Goal: Information Seeking & Learning: Find specific fact

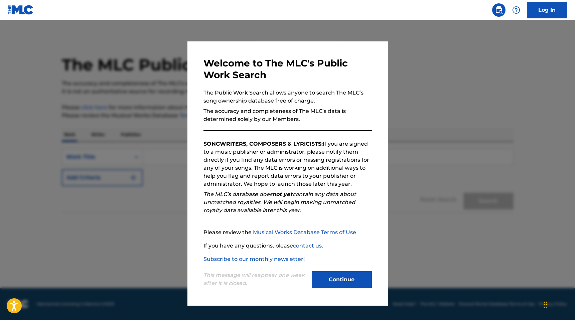
click at [347, 276] on button "Continue" at bounding box center [342, 279] width 60 height 17
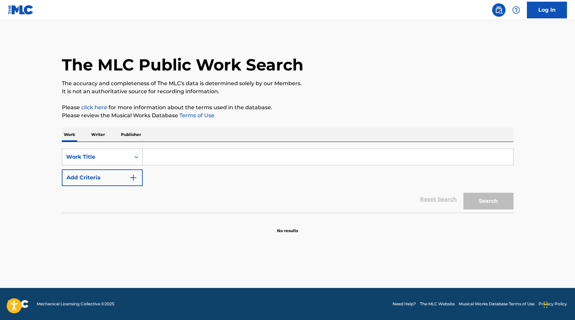
click at [112, 159] on div "Work Title" at bounding box center [96, 157] width 60 height 8
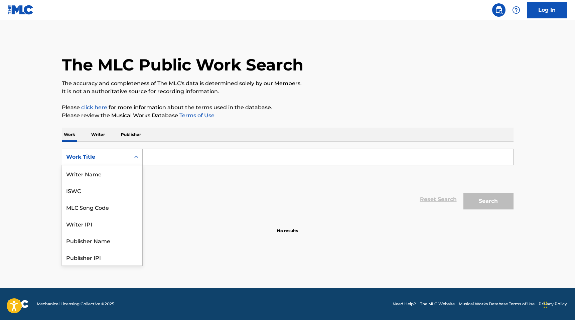
scroll to position [33, 0]
click at [110, 248] on div "MLC Publisher Number" at bounding box center [102, 240] width 80 height 17
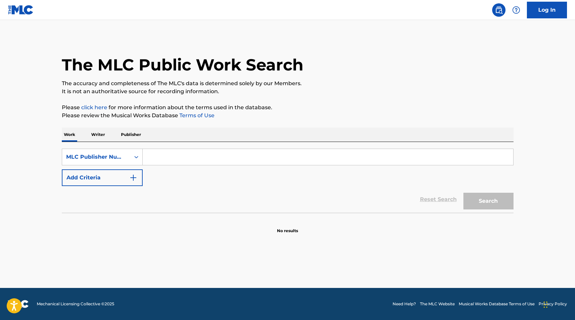
click at [180, 147] on div "SearchWithCriteria38fe3e69-bcfa-4a88-819e-275ac7d169e4 MLC Publisher Number Add…" at bounding box center [288, 177] width 452 height 71
click at [180, 158] on input "Search Form" at bounding box center [328, 157] width 371 height 16
paste input "BOCEPHUS MUSIC INC"
click at [463, 193] on button "Search" at bounding box center [488, 201] width 50 height 17
click at [174, 159] on input "BOCEPHUS MUSIC INC" at bounding box center [328, 157] width 371 height 16
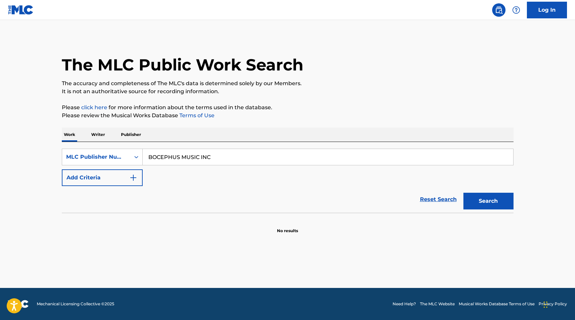
paste input "P1190Z"
type input "P1190Z"
click at [463, 193] on button "Search" at bounding box center [488, 201] width 50 height 17
click at [176, 158] on input "P1190Z" at bounding box center [328, 157] width 371 height 16
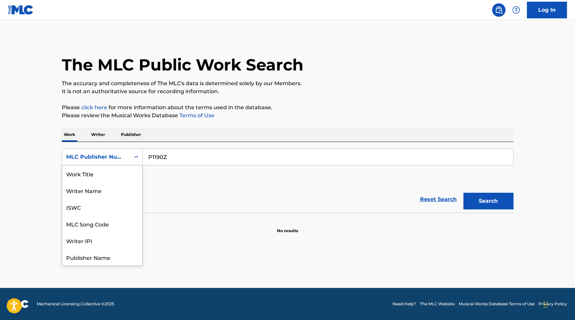
click at [124, 155] on div "MLC Publisher Number" at bounding box center [96, 157] width 60 height 8
click at [218, 154] on input "P1190Z" at bounding box center [328, 157] width 371 height 16
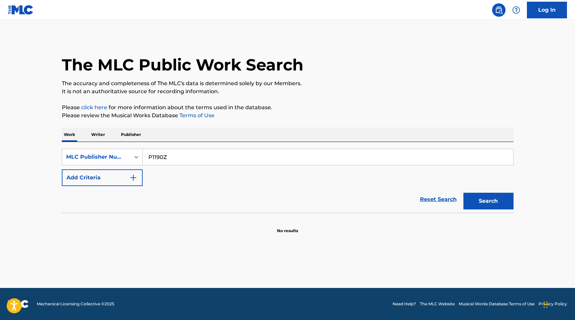
click at [245, 150] on input "P1190Z" at bounding box center [328, 157] width 371 height 16
click at [500, 205] on button "Search" at bounding box center [488, 201] width 50 height 17
click at [124, 139] on p "Publisher" at bounding box center [131, 135] width 24 height 14
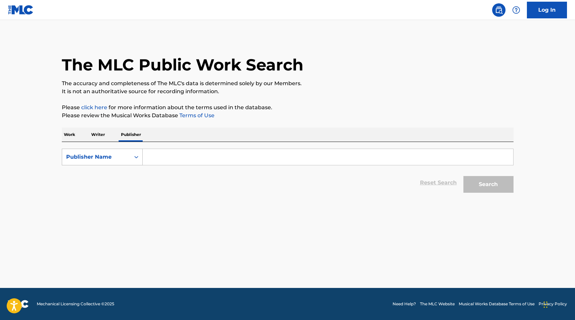
click at [115, 161] on div "Publisher Name" at bounding box center [96, 157] width 60 height 8
click at [119, 192] on div "MLC Publisher Number" at bounding box center [102, 190] width 80 height 17
click at [175, 158] on input "Search Form" at bounding box center [328, 157] width 371 height 16
paste input "P1190Z"
click at [489, 187] on button "Search" at bounding box center [488, 184] width 50 height 17
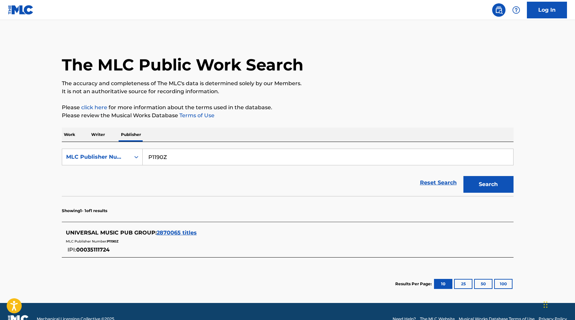
click at [180, 164] on input "P1190Z" at bounding box center [328, 157] width 371 height 16
paste input "21110"
type input "P21110"
click at [491, 178] on button "Search" at bounding box center [488, 184] width 50 height 17
click at [152, 244] on div "MLC Publisher Number: P21110" at bounding box center [279, 241] width 426 height 8
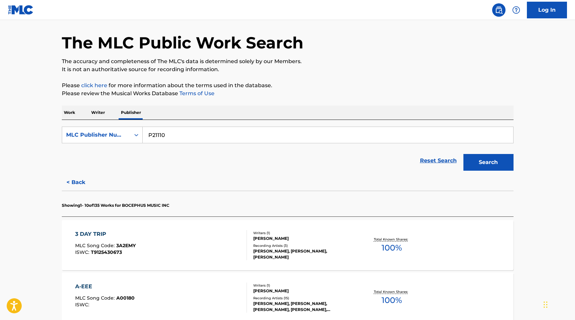
scroll to position [63, 0]
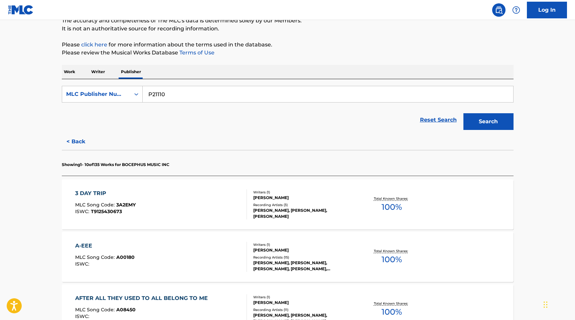
click at [160, 204] on div "3 DAY TRIP MLC Song Code : 3A2EMY ISWC : T9125430673" at bounding box center [161, 204] width 172 height 30
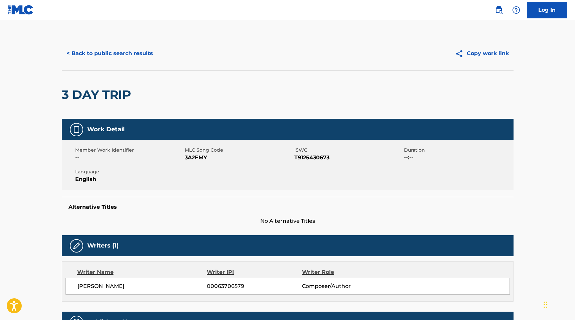
click at [127, 55] on button "< Back to public search results" at bounding box center [110, 53] width 96 height 17
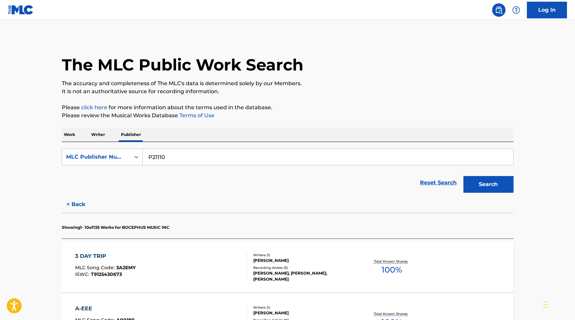
click at [158, 160] on input "P21110" at bounding box center [328, 157] width 371 height 16
paste input "3417A"
type input "P3417A"
click at [475, 193] on div "Search" at bounding box center [486, 182] width 53 height 27
click at [495, 179] on button "Search" at bounding box center [488, 184] width 50 height 17
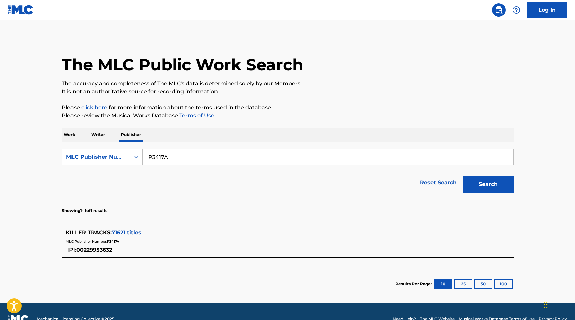
click at [127, 232] on span "71621 titles" at bounding box center [127, 233] width 30 height 6
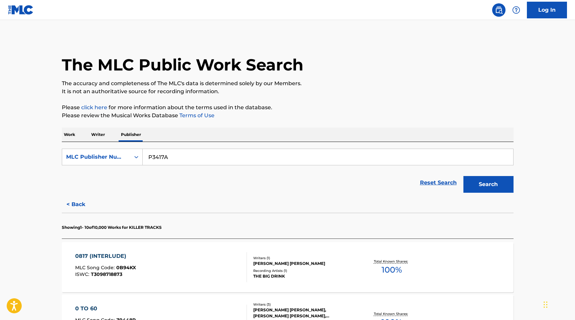
click at [291, 257] on div "Writers ( 1 )" at bounding box center [303, 258] width 101 height 5
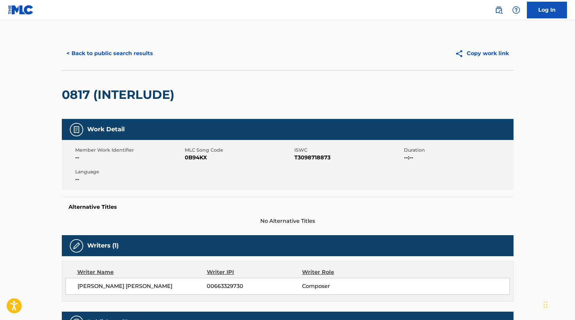
scroll to position [143, 0]
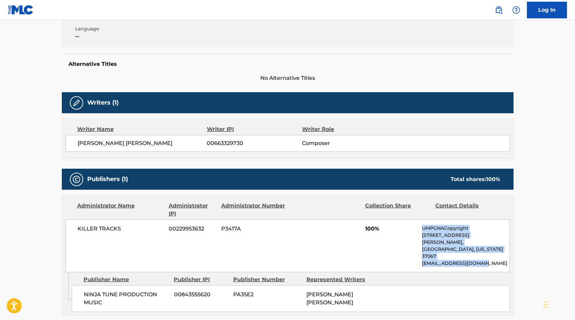
drag, startPoint x: 496, startPoint y: 250, endPoint x: 339, endPoint y: 250, distance: 157.4
click at [339, 250] on div "KILLER TRACKS 00229953632 P3417A 100% UMPGNACopyright [STREET_ADDRESS][PERSON_N…" at bounding box center [287, 246] width 444 height 53
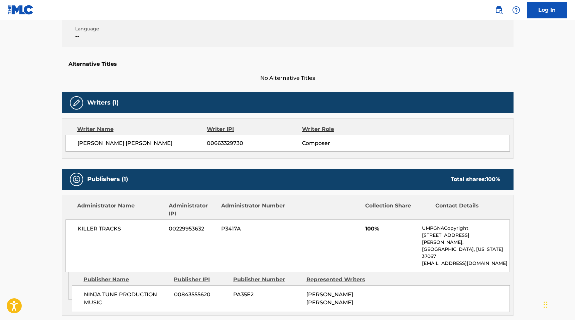
scroll to position [240, 0]
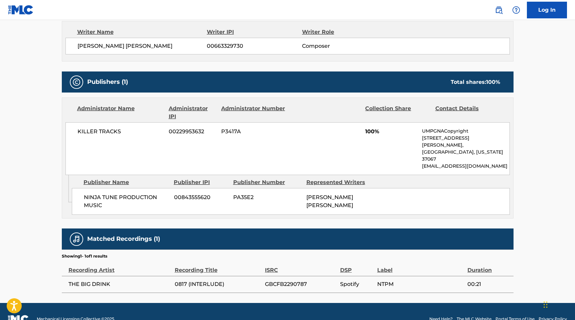
click at [430, 133] on p "UMPGNACopyright" at bounding box center [465, 131] width 87 height 7
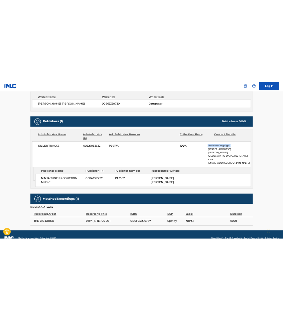
scroll to position [0, 0]
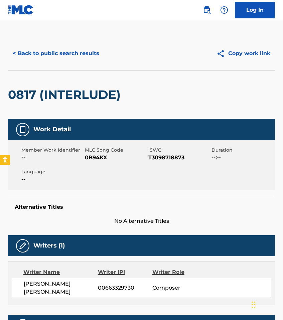
click at [88, 54] on button "< Back to public search results" at bounding box center [56, 53] width 96 height 17
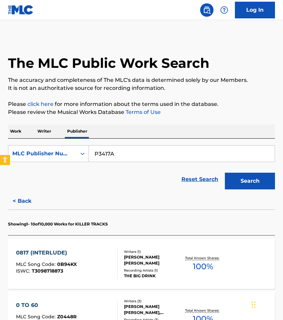
click at [123, 157] on input "P3417A" at bounding box center [182, 154] width 186 height 16
paste input "255LJ"
type input "P255LJ"
click at [225, 173] on button "Search" at bounding box center [250, 181] width 50 height 17
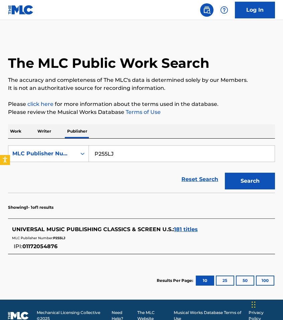
click at [186, 230] on span "181 titles" at bounding box center [186, 229] width 24 height 6
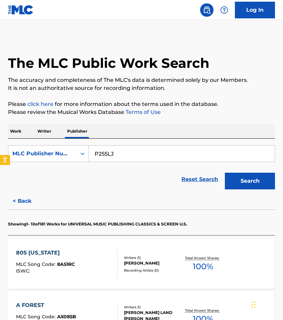
scroll to position [43, 0]
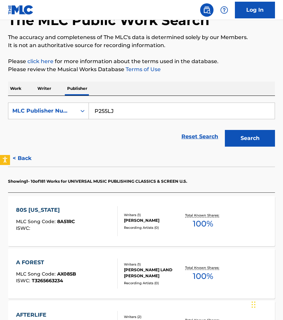
click at [74, 210] on div "80S [US_STATE]" at bounding box center [45, 210] width 59 height 8
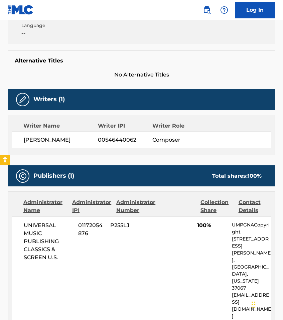
scroll to position [168, 0]
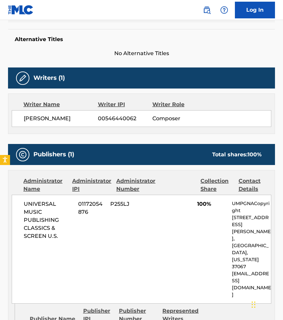
click at [206, 12] on img at bounding box center [207, 10] width 8 height 8
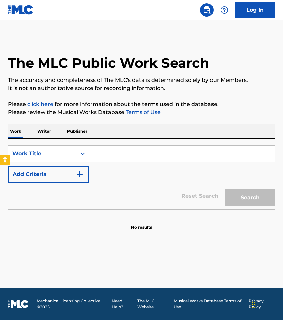
click at [83, 134] on p "Publisher" at bounding box center [77, 131] width 24 height 14
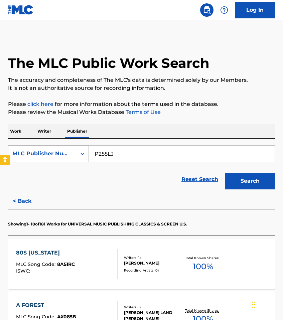
click at [79, 161] on div "Search Form" at bounding box center [83, 154] width 12 height 16
click at [147, 145] on div "SearchWithCriteriae7acf417-b97b-4d91-9936-6eb66a798e64 MLC Publisher Number sel…" at bounding box center [141, 166] width 267 height 54
click at [147, 155] on input "P255LJ" at bounding box center [182, 154] width 186 height 16
paste input "A374G"
click at [254, 181] on button "Search" at bounding box center [250, 181] width 50 height 17
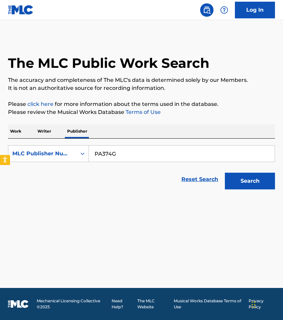
click at [108, 153] on input "PA374G" at bounding box center [182, 154] width 186 height 16
click at [248, 178] on button "Search" at bounding box center [250, 181] width 50 height 17
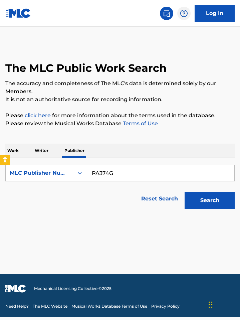
click at [104, 165] on input "PA374G" at bounding box center [160, 173] width 148 height 16
paste input "V66V3"
type input "PV66V3"
click at [193, 192] on button "Search" at bounding box center [210, 200] width 50 height 17
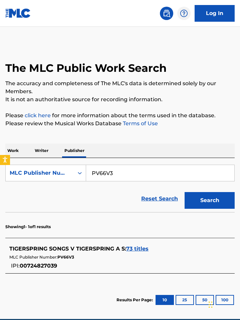
click at [144, 246] on span "73 titles" at bounding box center [137, 249] width 22 height 6
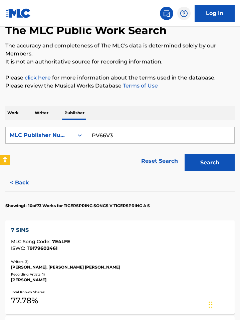
scroll to position [82, 0]
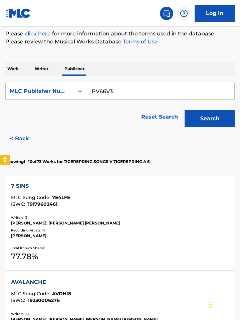
click at [83, 182] on div "7 SINS MLC Song Code : 7E4LFE ISWC : T9179602461" at bounding box center [120, 196] width 218 height 28
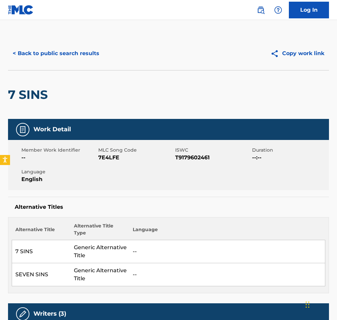
click at [46, 53] on button "< Back to public search results" at bounding box center [56, 53] width 96 height 17
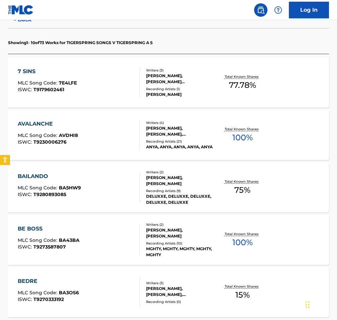
scroll to position [257, 0]
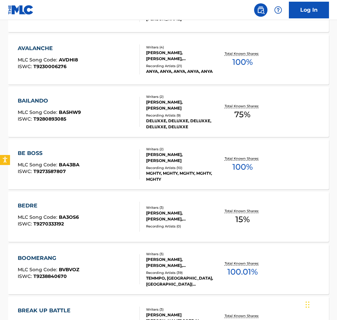
click at [57, 214] on div "BEDRE MLC Song Code : BA3OS6 ISWC : T9270333192" at bounding box center [48, 217] width 61 height 30
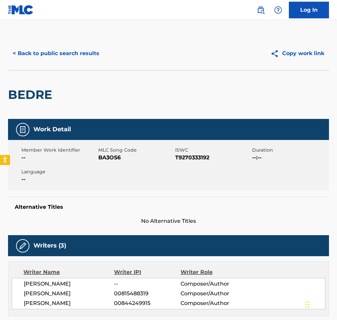
click at [39, 54] on button "< Back to public search results" at bounding box center [56, 53] width 96 height 17
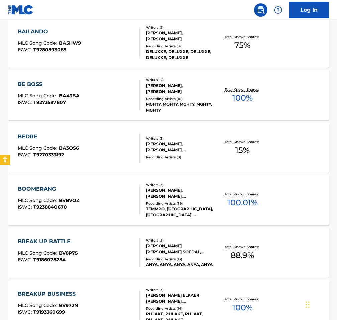
scroll to position [404, 0]
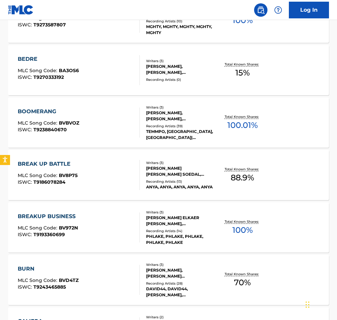
click at [112, 177] on div "BREAK UP BATTLE MLC Song Code : BV8P75 ISWC : T9186078284" at bounding box center [79, 175] width 122 height 30
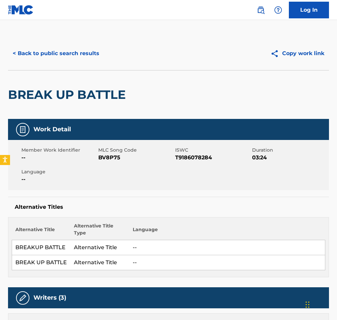
click at [111, 158] on span "BV8P75" at bounding box center [135, 158] width 75 height 8
copy span "BV8P75"
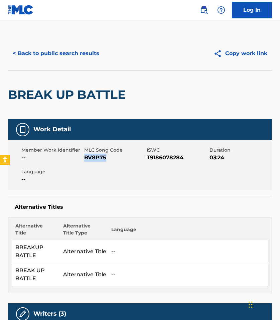
click at [57, 53] on button "< Back to public search results" at bounding box center [56, 53] width 96 height 17
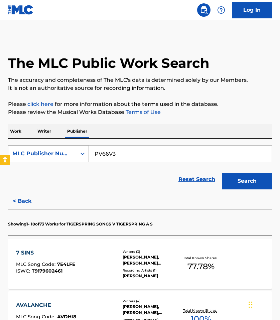
click at [70, 148] on div "MLC Publisher Number" at bounding box center [42, 153] width 68 height 13
click at [16, 129] on p "Work" at bounding box center [15, 131] width 15 height 14
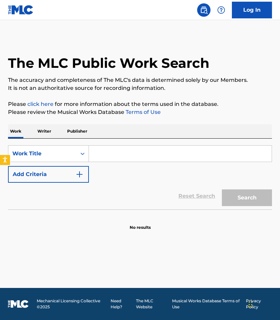
click at [60, 144] on div "SearchWithCriteria00f634ba-eb52-44f4-8a78-30e16b4fd540 Work Title Add Criteria …" at bounding box center [140, 174] width 264 height 71
click at [60, 151] on div "Work Title" at bounding box center [42, 154] width 60 height 8
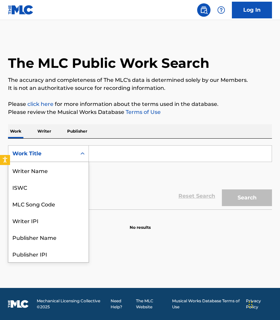
scroll to position [33, 0]
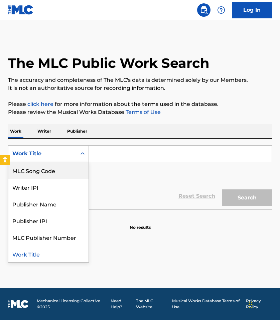
click at [69, 164] on div "MLC Song Code" at bounding box center [48, 170] width 80 height 17
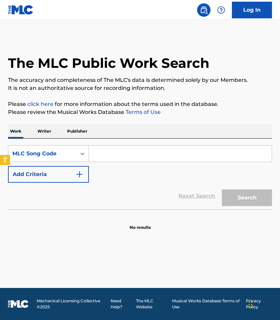
click at [120, 156] on input "Search Form" at bounding box center [180, 154] width 183 height 16
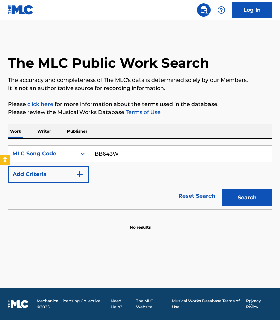
type input "BB643W"
click at [222, 189] on button "Search" at bounding box center [247, 197] width 50 height 17
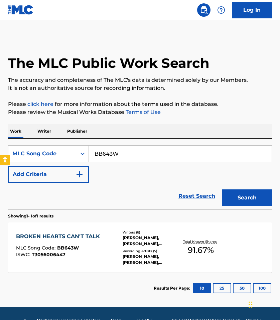
click at [71, 246] on span "BB643W" at bounding box center [68, 248] width 22 height 6
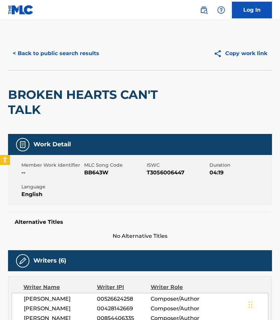
click at [86, 54] on button "< Back to public search results" at bounding box center [56, 53] width 96 height 17
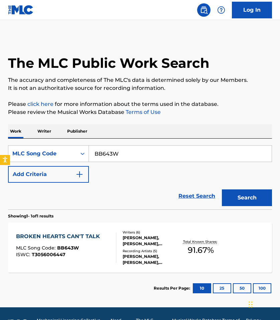
click at [84, 133] on p "Publisher" at bounding box center [77, 131] width 24 height 14
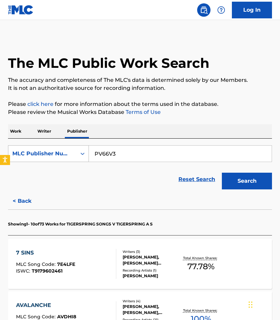
click at [47, 161] on div "MLC Publisher Number" at bounding box center [48, 153] width 81 height 17
click at [96, 155] on input "PV66V3" at bounding box center [180, 154] width 183 height 16
click at [98, 155] on input "PV66V3" at bounding box center [180, 154] width 183 height 16
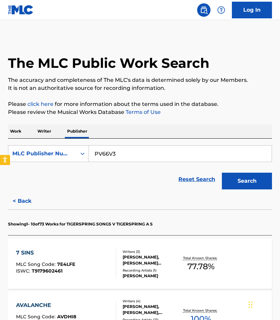
paste input "203TD"
click at [243, 184] on button "Search" at bounding box center [247, 181] width 50 height 17
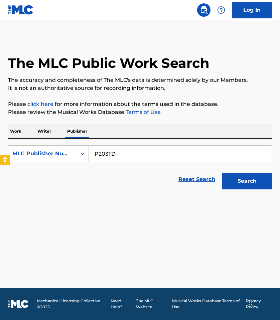
click at [107, 149] on input "P203TD" at bounding box center [180, 154] width 183 height 16
paste input "D53NM"
type input "PD53NM"
click at [238, 186] on button "Search" at bounding box center [247, 181] width 50 height 17
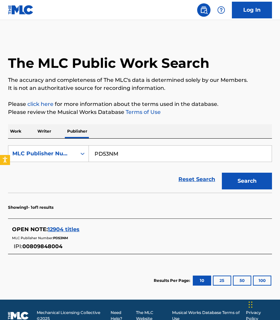
click at [55, 229] on span "12904 titles" at bounding box center [64, 229] width 32 height 6
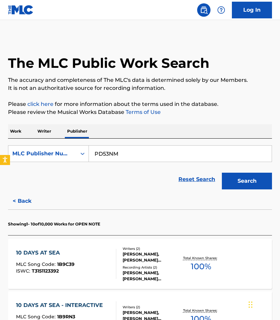
click at [84, 258] on div "10 DAYS AT SEA MLC Song Code : 1B9C39 ISWC : T3151123392" at bounding box center [66, 264] width 100 height 30
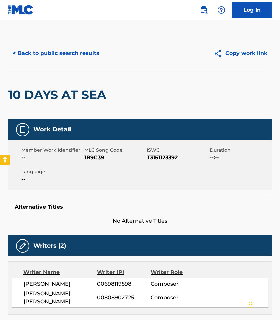
click at [67, 55] on button "< Back to public search results" at bounding box center [56, 53] width 96 height 17
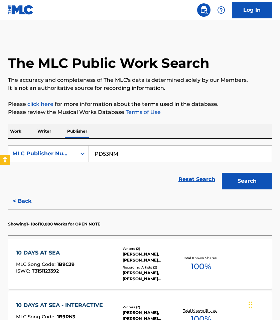
click at [100, 152] on input "PD53NM" at bounding box center [180, 154] width 183 height 16
paste input "C79PB"
type input "PC79PB"
click at [240, 175] on button "Search" at bounding box center [247, 181] width 50 height 17
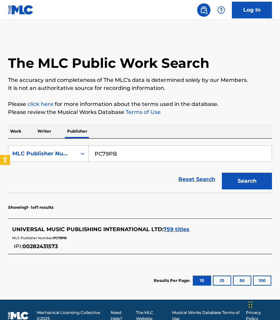
click at [173, 232] on span "759 titles" at bounding box center [176, 229] width 26 height 6
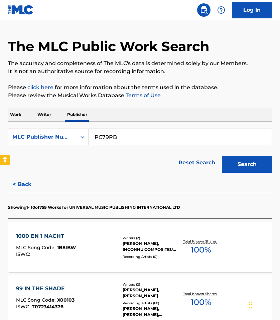
scroll to position [17, 0]
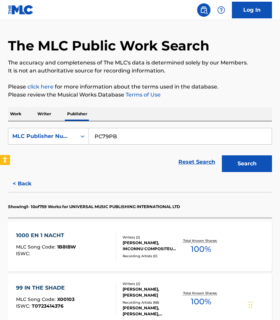
click at [90, 239] on div "1000 EN 1 NACHT MLC Song Code : 1B8IBW ISWC :" at bounding box center [66, 247] width 100 height 30
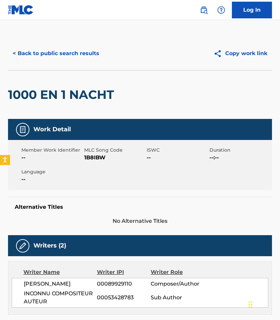
click at [54, 51] on button "< Back to public search results" at bounding box center [56, 53] width 96 height 17
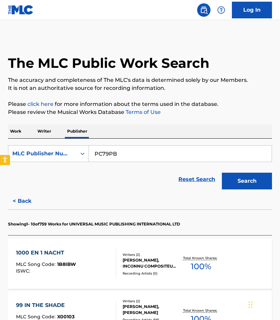
click at [107, 159] on input "PC79PB" at bounding box center [180, 154] width 183 height 16
paste input "1190Z"
type input "P1190Z"
click at [251, 181] on button "Search" at bounding box center [247, 181] width 50 height 17
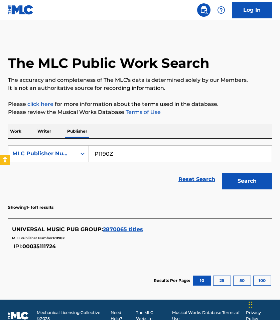
click at [133, 226] on span "2870065 titles" at bounding box center [123, 229] width 40 height 6
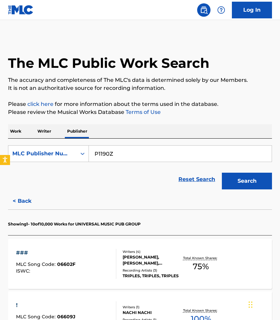
click at [66, 270] on div "ISWC :" at bounding box center [45, 271] width 59 height 5
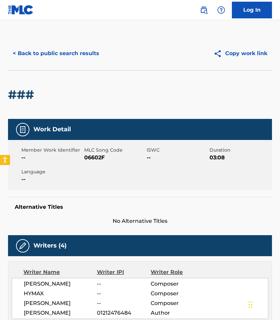
click at [28, 56] on button "< Back to public search results" at bounding box center [56, 53] width 96 height 17
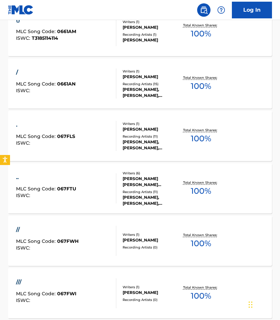
scroll to position [355, 0]
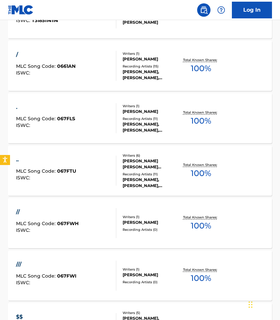
click at [85, 164] on div ".. MLC Song Code : 067FTU ISWC :" at bounding box center [66, 171] width 100 height 30
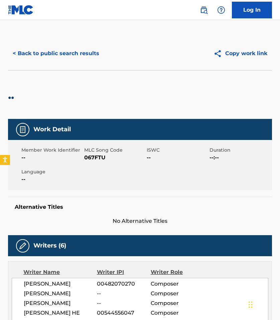
click at [76, 54] on button "< Back to public search results" at bounding box center [56, 53] width 96 height 17
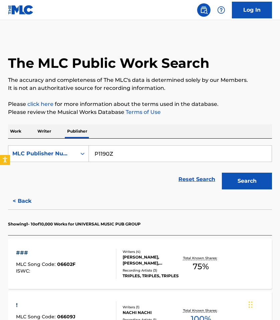
drag, startPoint x: 14, startPoint y: 132, endPoint x: 39, endPoint y: 138, distance: 25.9
click at [14, 132] on p "Work" at bounding box center [15, 131] width 15 height 14
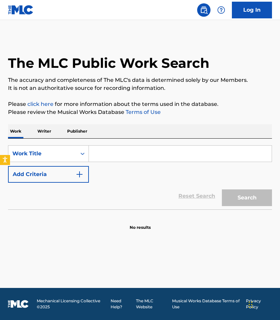
click at [96, 154] on input "Search Form" at bounding box center [180, 154] width 183 height 16
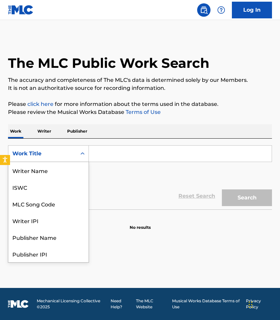
click at [71, 154] on div "Work Title" at bounding box center [42, 154] width 60 height 8
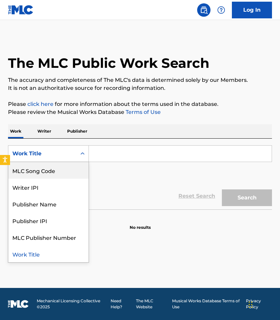
click at [65, 169] on div "MLC Song Code" at bounding box center [48, 170] width 80 height 17
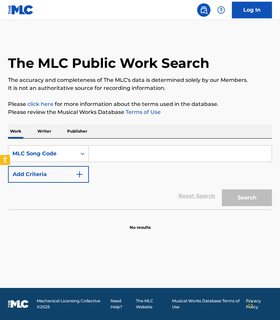
click at [116, 161] on input "Search Form" at bounding box center [180, 154] width 183 height 16
paste input "AX4UN8"
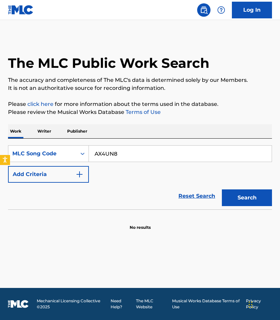
type input "AX4UN8"
click at [234, 196] on button "Search" at bounding box center [247, 197] width 50 height 17
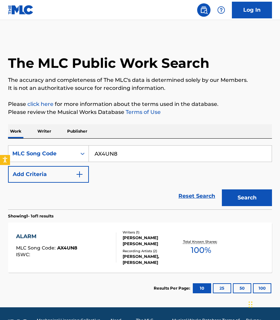
click at [96, 242] on div "ALARM MLC Song Code : AX4UN8 ISWC :" at bounding box center [66, 248] width 100 height 30
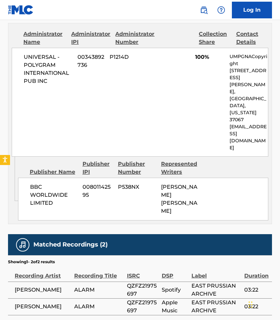
scroll to position [231, 0]
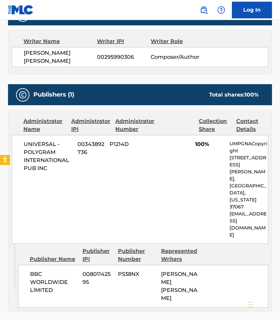
click at [125, 148] on div "UNIVERSAL - POLYGRAM INTERNATIONAL PUB INC 00343892736 P1214D 100% UMPGNACopyri…" at bounding box center [140, 189] width 257 height 109
click at [122, 145] on span "P1214D" at bounding box center [128, 144] width 37 height 8
copy span "P1214D"
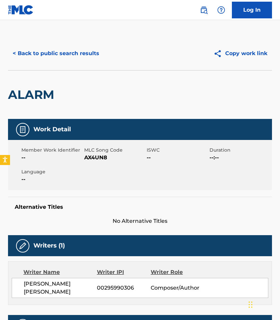
click at [29, 53] on button "< Back to public search results" at bounding box center [56, 53] width 96 height 17
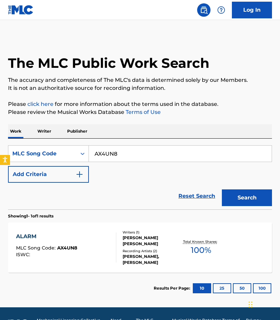
click at [119, 152] on input "AX4UN8" at bounding box center [180, 154] width 183 height 16
click at [78, 133] on p "Publisher" at bounding box center [77, 131] width 24 height 14
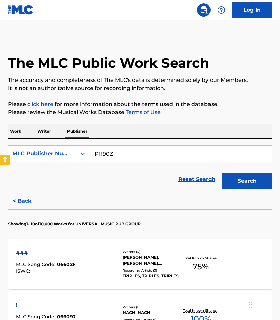
click at [115, 151] on input "P1190Z" at bounding box center [180, 154] width 183 height 16
click at [99, 154] on input "P1190Z" at bounding box center [180, 154] width 183 height 16
paste input "W19H5"
type input "PW19H5"
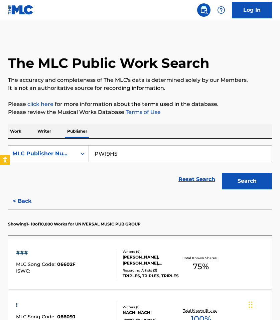
click at [229, 176] on button "Search" at bounding box center [247, 181] width 50 height 17
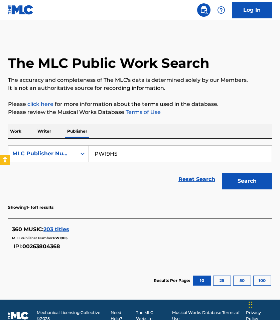
click at [65, 232] on span "203 titles" at bounding box center [56, 229] width 26 height 6
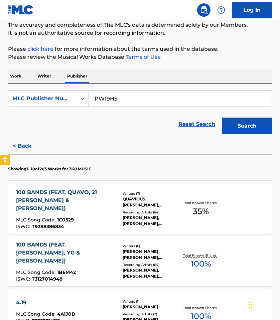
scroll to position [133, 0]
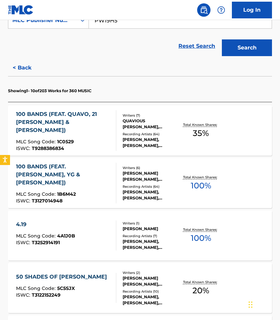
click at [91, 147] on div "100 BANDS (FEAT. QUAVO, 21 [PERSON_NAME] & [PERSON_NAME]) MLC Song Code : 1C052…" at bounding box center [140, 131] width 264 height 50
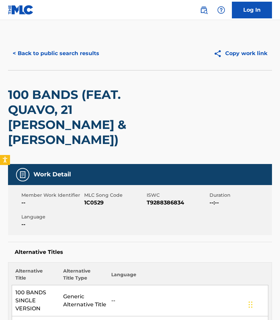
click at [62, 55] on button "< Back to public search results" at bounding box center [56, 53] width 96 height 17
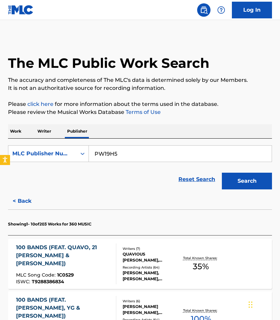
click at [125, 157] on input "PW19H5" at bounding box center [180, 154] width 183 height 16
click at [112, 155] on input "PW19H5" at bounding box center [180, 154] width 183 height 16
paste input "260CY"
type input "P260CY"
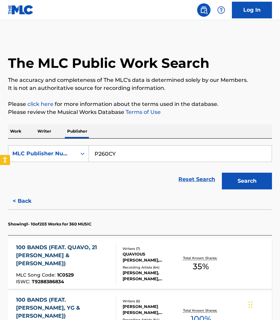
click at [242, 189] on button "Search" at bounding box center [247, 181] width 50 height 17
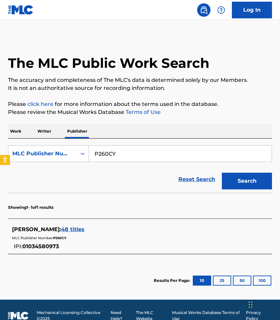
click at [81, 229] on span "48 titles" at bounding box center [72, 229] width 23 height 6
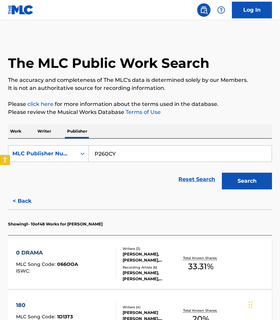
click at [99, 251] on div "0 DRAMA MLC Song Code : 066OOA ISWC :" at bounding box center [66, 264] width 100 height 30
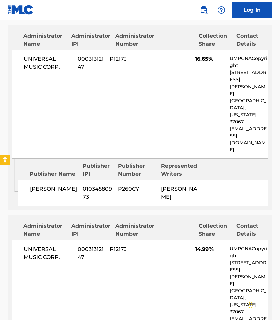
scroll to position [325, 0]
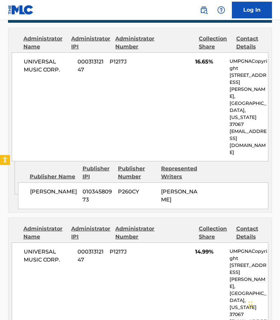
click at [114, 248] on span "P1217J" at bounding box center [128, 252] width 37 height 8
copy span "P1217J"
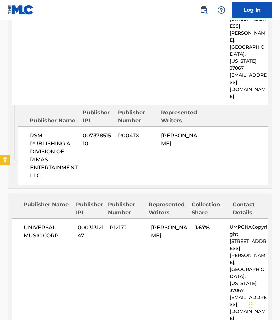
scroll to position [539, 0]
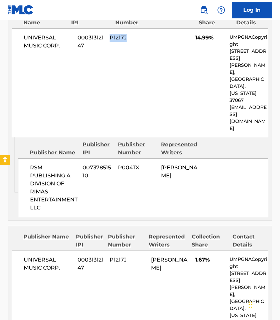
click at [117, 256] on span "P1217J" at bounding box center [128, 260] width 37 height 8
copy span "P1217J"
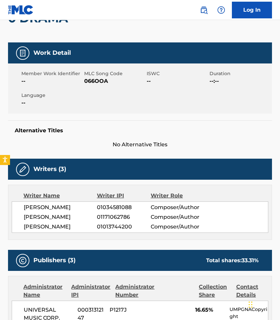
scroll to position [0, 0]
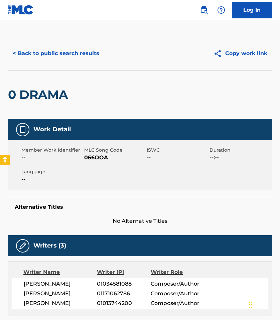
click at [61, 49] on button "< Back to public search results" at bounding box center [56, 53] width 96 height 17
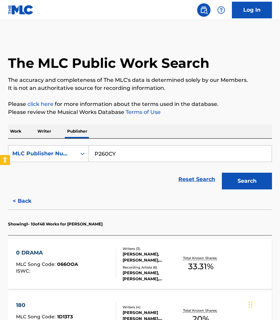
click at [107, 154] on input "P260CY" at bounding box center [180, 154] width 183 height 16
paste input "FE52XX"
type input "FE52XX"
click at [246, 181] on button "Search" at bounding box center [247, 181] width 50 height 17
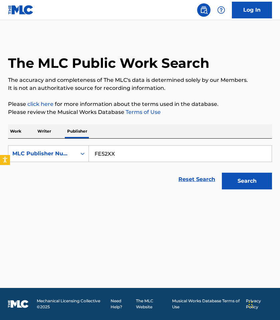
click at [252, 184] on button "Search" at bounding box center [247, 181] width 50 height 17
click at [14, 132] on p "Work" at bounding box center [15, 131] width 15 height 14
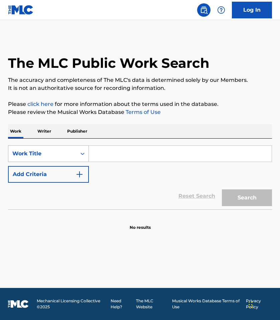
click at [75, 156] on div "Work Title" at bounding box center [42, 153] width 68 height 13
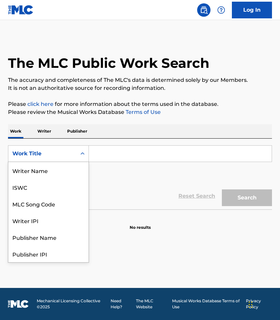
scroll to position [33, 0]
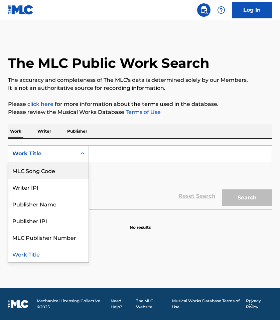
click at [75, 175] on div "MLC Song Code" at bounding box center [48, 170] width 80 height 17
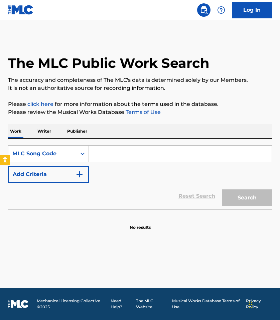
click at [117, 150] on input "Search Form" at bounding box center [180, 154] width 183 height 16
paste input "FE52XX"
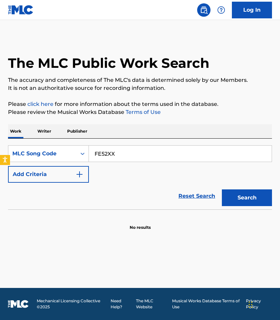
type input "FE52XX"
click at [222, 189] on button "Search" at bounding box center [247, 197] width 50 height 17
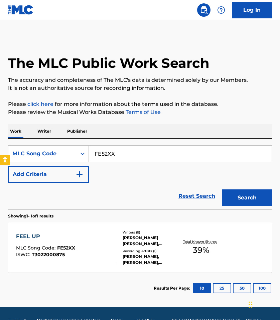
click at [86, 220] on section "FEEL UP MLC Song Code : FE52XX ISWC : T3022000875 Writers ( 8 ) [PERSON_NAME] […" at bounding box center [140, 245] width 264 height 53
click at [86, 225] on div "FEEL UP MLC Song Code : FE52XX ISWC : T3022000875 Writers ( 8 ) [PERSON_NAME] […" at bounding box center [140, 248] width 264 height 50
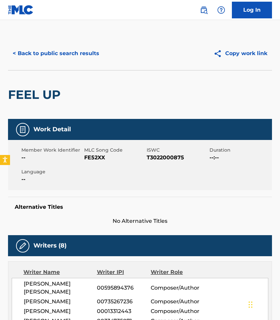
click at [67, 55] on button "< Back to public search results" at bounding box center [56, 53] width 96 height 17
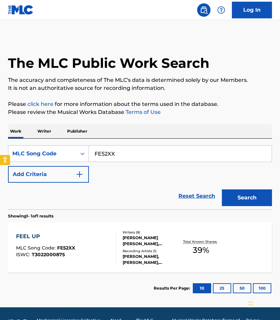
click at [114, 155] on input "FE52XX" at bounding box center [180, 154] width 183 height 16
click at [112, 155] on input "FE52XX" at bounding box center [180, 154] width 183 height 16
paste input "TA6DFG"
type input "TA6DFG"
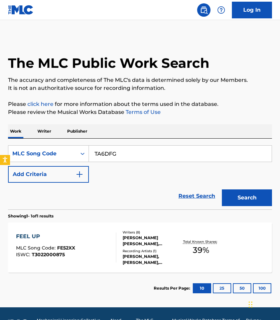
click at [222, 189] on button "Search" at bounding box center [247, 197] width 50 height 17
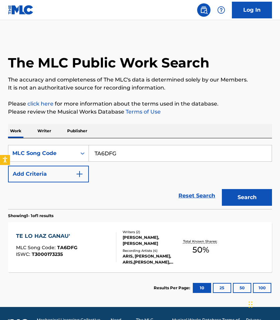
click at [81, 228] on div "TE LO HAZ GANAU' MLC Song Code : TA6DFG ISWC : T3000173235 Writers ( 2 ) [PERSO…" at bounding box center [140, 247] width 264 height 50
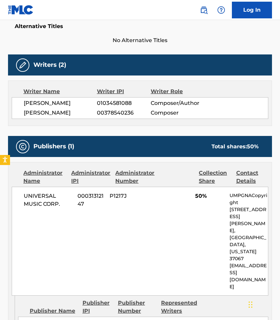
scroll to position [27, 0]
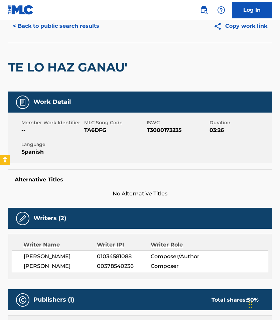
click at [72, 28] on button "< Back to public search results" at bounding box center [56, 26] width 96 height 17
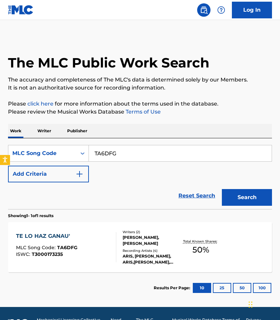
click at [106, 150] on input "TA6DFG" at bounding box center [180, 153] width 183 height 16
paste input "EC128H"
type input "EC128H"
click at [222, 189] on button "Search" at bounding box center [247, 197] width 50 height 17
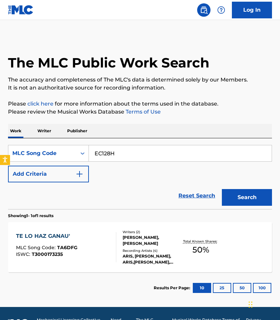
scroll to position [0, 0]
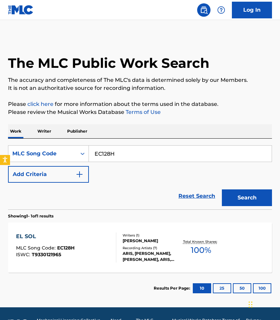
click at [71, 261] on div "EL SOL MLC Song Code : EC128H ISWC : T9330121965" at bounding box center [45, 248] width 58 height 30
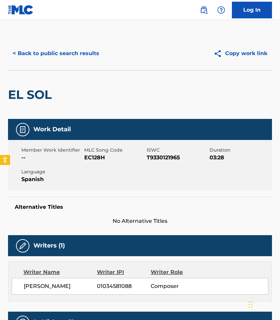
click at [32, 56] on button "< Back to public search results" at bounding box center [56, 53] width 96 height 17
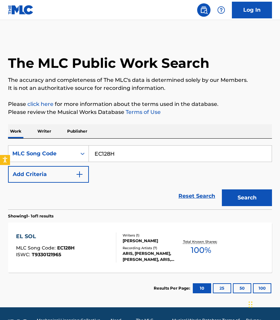
click at [104, 152] on input "EC128H" at bounding box center [180, 154] width 183 height 16
paste input "PJ77XM"
type input "PJ77XM"
click at [248, 195] on button "Search" at bounding box center [247, 197] width 50 height 17
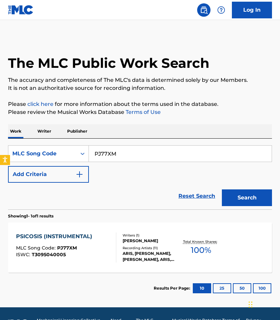
click at [102, 230] on div "PSICOSIS (INSTRUMENTAL) MLC Song Code : PJ77XM ISWC : T3095040005 Writers ( 1 )…" at bounding box center [140, 248] width 264 height 50
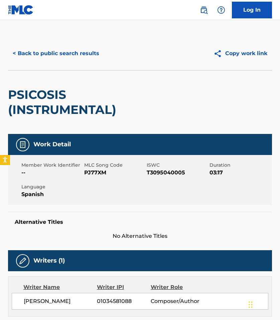
click at [42, 57] on button "< Back to public search results" at bounding box center [56, 53] width 96 height 17
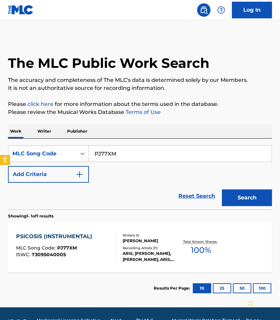
click at [108, 156] on input "PJ77XM" at bounding box center [180, 154] width 183 height 16
paste input "CD0862"
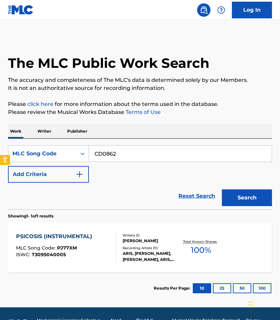
type input "CD0862"
click at [222, 189] on button "Search" at bounding box center [247, 197] width 50 height 17
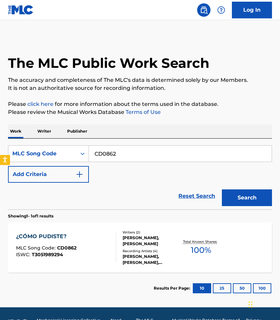
click at [104, 258] on div "¿CÓMO PUDISTE? MLC Song Code : CD0862 ISWC : T3051989294" at bounding box center [66, 248] width 100 height 30
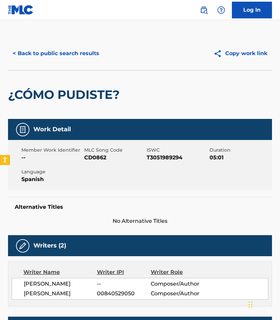
click at [71, 49] on button "< Back to public search results" at bounding box center [56, 53] width 96 height 17
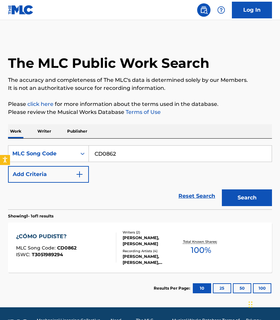
click at [84, 133] on p "Publisher" at bounding box center [77, 131] width 24 height 14
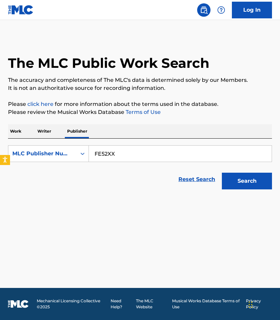
click at [109, 154] on input "FE52XX" at bounding box center [180, 154] width 183 height 16
paste input "P260CY"
type input "P260CY"
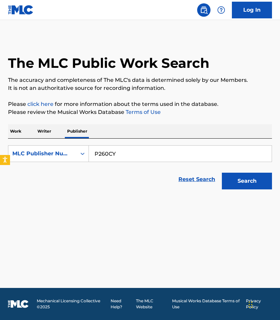
click at [264, 181] on button "Search" at bounding box center [247, 181] width 50 height 17
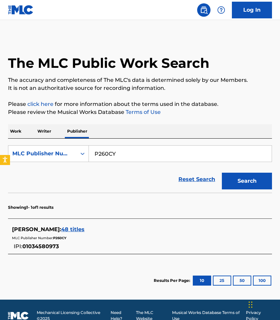
click at [83, 228] on span "48 titles" at bounding box center [72, 229] width 23 height 6
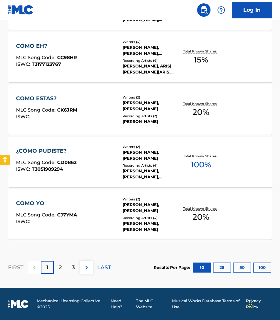
click at [83, 229] on div "COMO YO MLC Song Code : CJ7YMA ISWC : Writers ( 2 ) [PERSON_NAME], [PERSON_NAME…" at bounding box center [140, 214] width 264 height 50
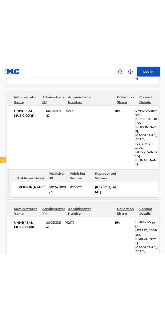
scroll to position [400, 0]
